Goal: Task Accomplishment & Management: Use online tool/utility

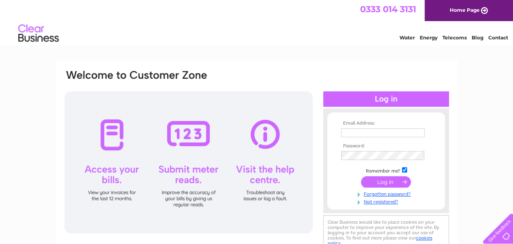
type input "jeanetta@buchananestates.co.uk"
click at [382, 180] on input "submit" at bounding box center [386, 181] width 50 height 11
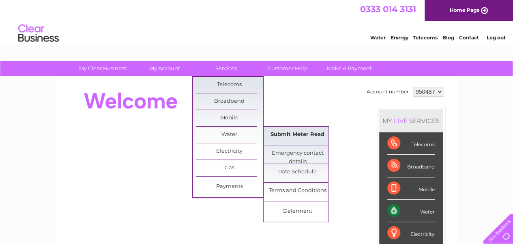
click at [300, 135] on link "Submit Meter Read" at bounding box center [297, 135] width 67 height 16
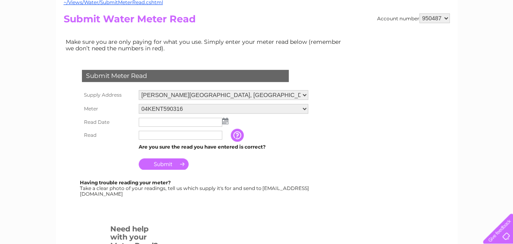
scroll to position [88, 0]
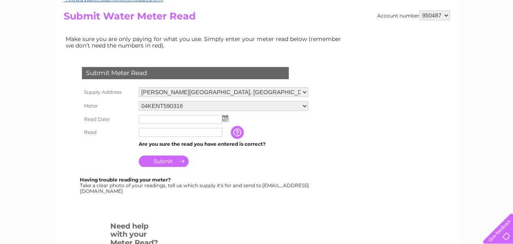
click at [224, 119] on img at bounding box center [225, 118] width 6 height 6
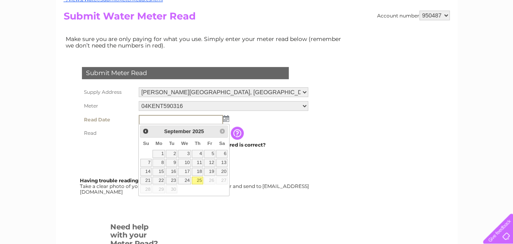
click at [203, 185] on link "25" at bounding box center [197, 181] width 11 height 8
type input "2025/09/25"
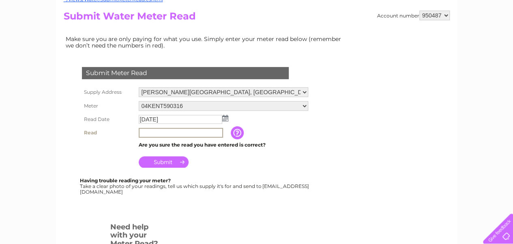
click at [152, 134] on input "text" at bounding box center [181, 133] width 84 height 10
type input "3995"
click at [163, 164] on input "Submit" at bounding box center [164, 160] width 50 height 11
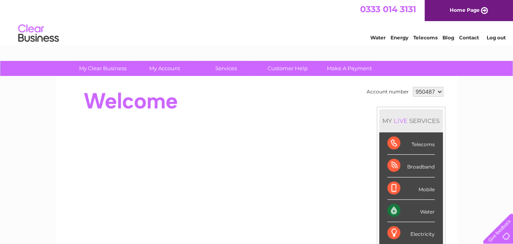
click at [438, 93] on select "950487 950491 950496 953869" at bounding box center [428, 92] width 30 height 10
select select "950491"
click at [413, 87] on select "950487 950491 950496 953869" at bounding box center [428, 92] width 30 height 10
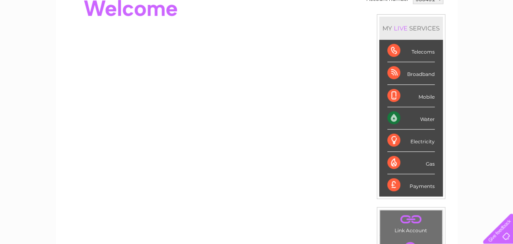
scroll to position [95, 0]
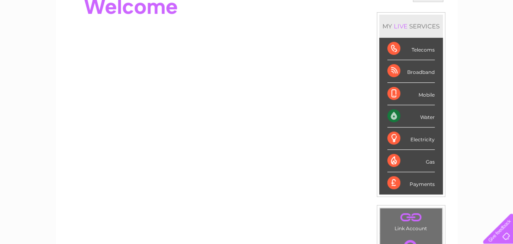
click at [408, 115] on div "Water" at bounding box center [411, 116] width 47 height 22
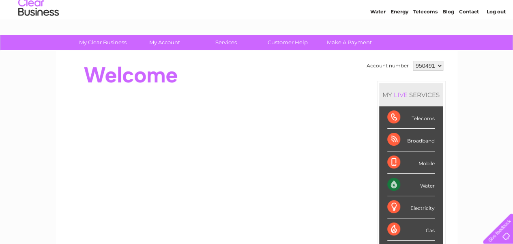
scroll to position [0, 0]
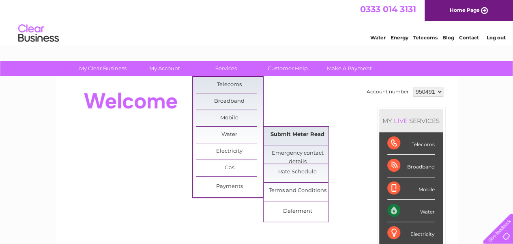
click at [287, 134] on link "Submit Meter Read" at bounding box center [297, 135] width 67 height 16
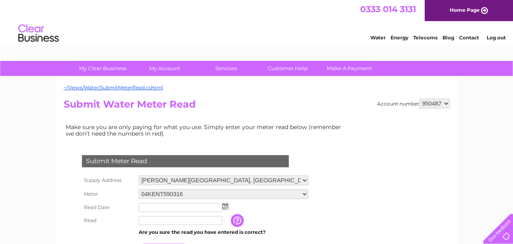
click at [446, 103] on select "950487 950491 950496 953869" at bounding box center [435, 104] width 30 height 10
select select "950491"
click at [420, 99] on select "950487 950491 950496 953869" at bounding box center [435, 104] width 30 height 10
click at [224, 207] on img at bounding box center [225, 206] width 6 height 6
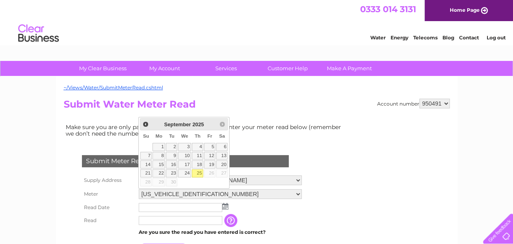
click at [203, 177] on link "25" at bounding box center [197, 173] width 11 height 8
type input "[DATE]"
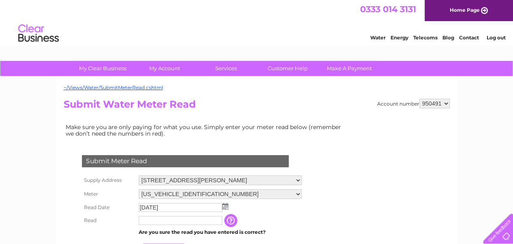
click at [149, 219] on input "text" at bounding box center [181, 220] width 84 height 9
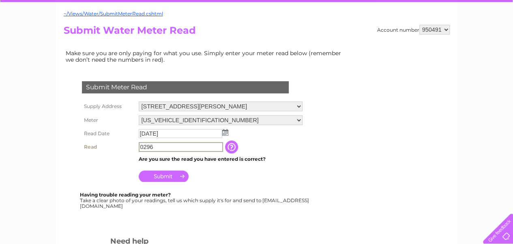
scroll to position [80, 0]
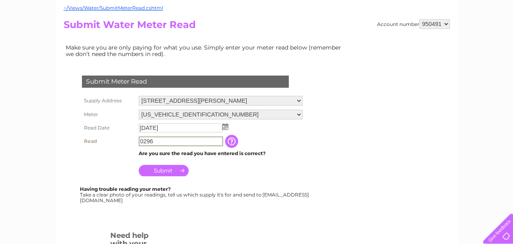
type input "0296"
click at [162, 171] on input "Submit" at bounding box center [164, 170] width 50 height 11
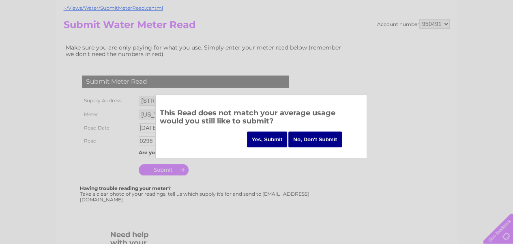
click at [263, 143] on input "Yes, Submit" at bounding box center [267, 139] width 41 height 16
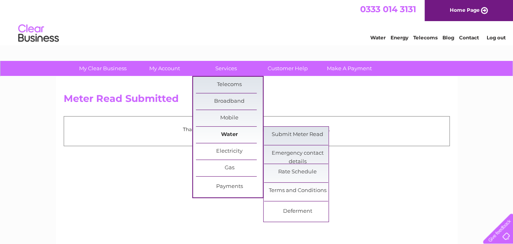
click at [221, 134] on link "Water" at bounding box center [229, 135] width 67 height 16
click at [282, 138] on link "Submit Meter Read" at bounding box center [297, 135] width 67 height 16
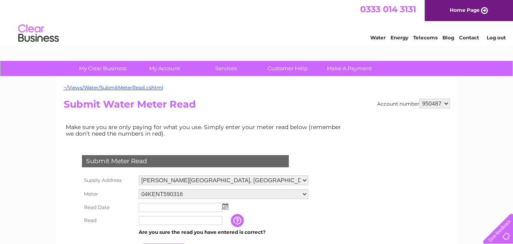
click at [444, 103] on select "950487 950491 950496 953869" at bounding box center [435, 104] width 30 height 10
select select "950496"
click at [420, 99] on select "950487 950491 950496 953869" at bounding box center [435, 104] width 30 height 10
click at [226, 207] on img at bounding box center [225, 206] width 6 height 6
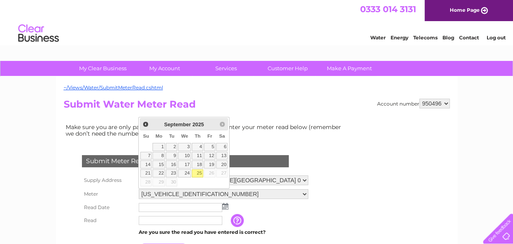
click at [203, 177] on link "25" at bounding box center [197, 173] width 11 height 8
type input "2025/09/25"
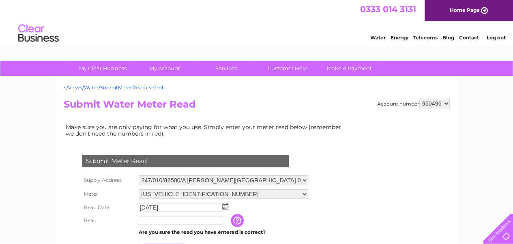
click at [149, 220] on input "text" at bounding box center [181, 220] width 84 height 9
click at [256, 211] on td "2025/09/25" at bounding box center [224, 207] width 174 height 13
click at [149, 222] on input "text" at bounding box center [181, 220] width 84 height 9
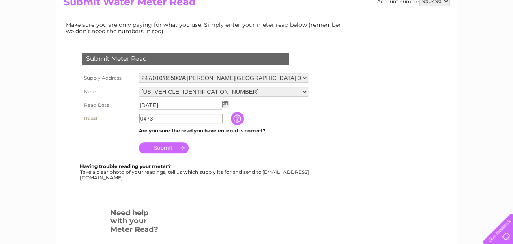
scroll to position [114, 0]
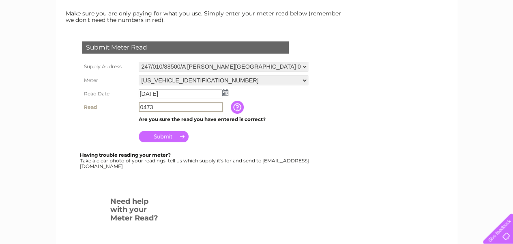
type input "0473"
click at [178, 138] on input "Submit" at bounding box center [164, 136] width 50 height 11
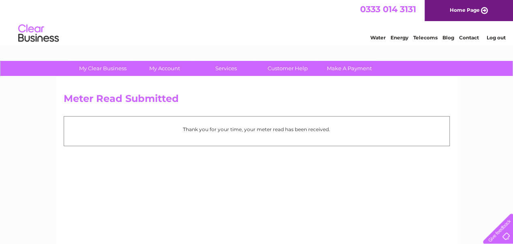
click at [497, 41] on link "Log out" at bounding box center [496, 37] width 19 height 6
